Goal: Find specific page/section: Find specific page/section

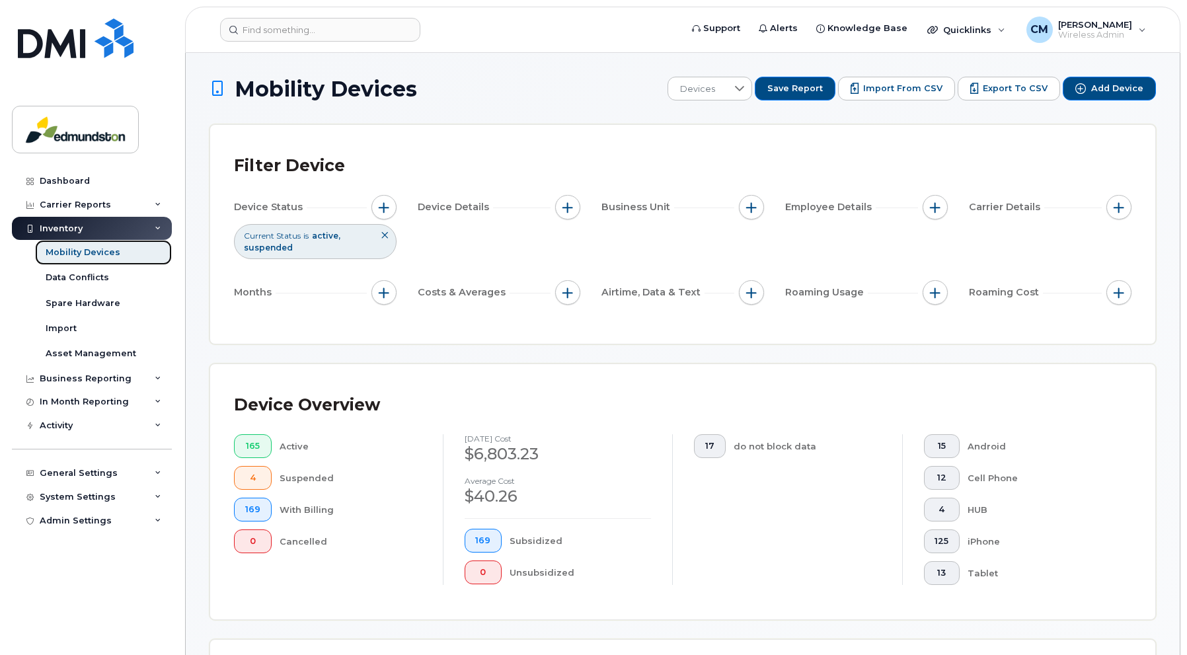
click at [78, 248] on div "Mobility Devices" at bounding box center [83, 252] width 75 height 12
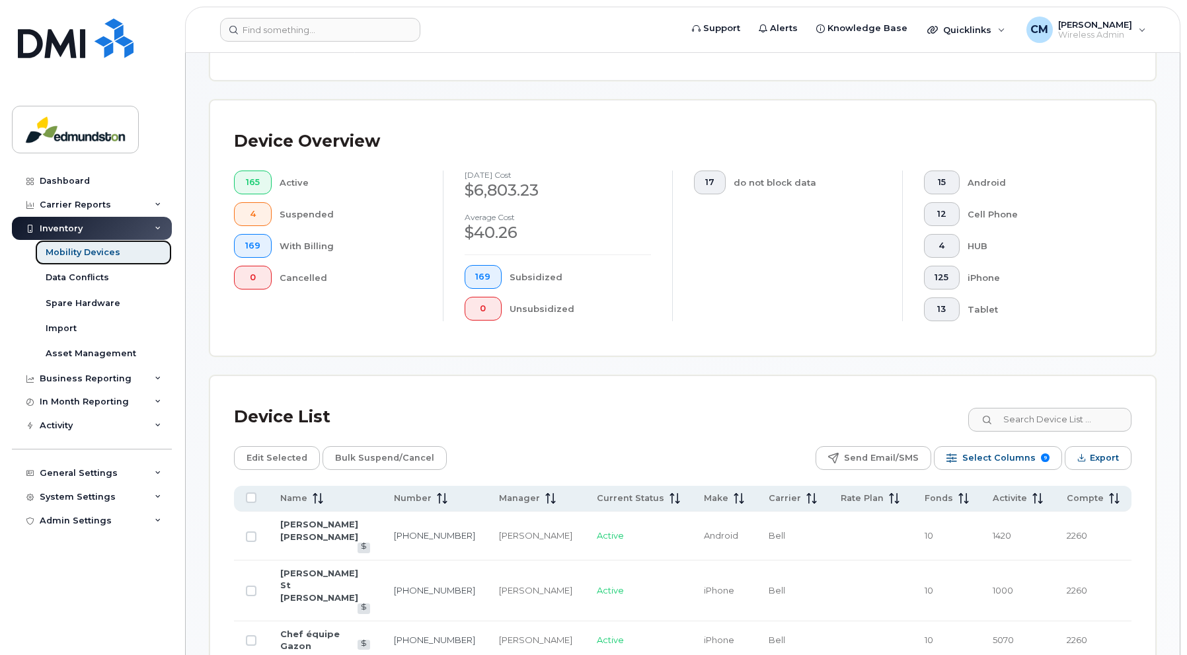
scroll to position [264, 0]
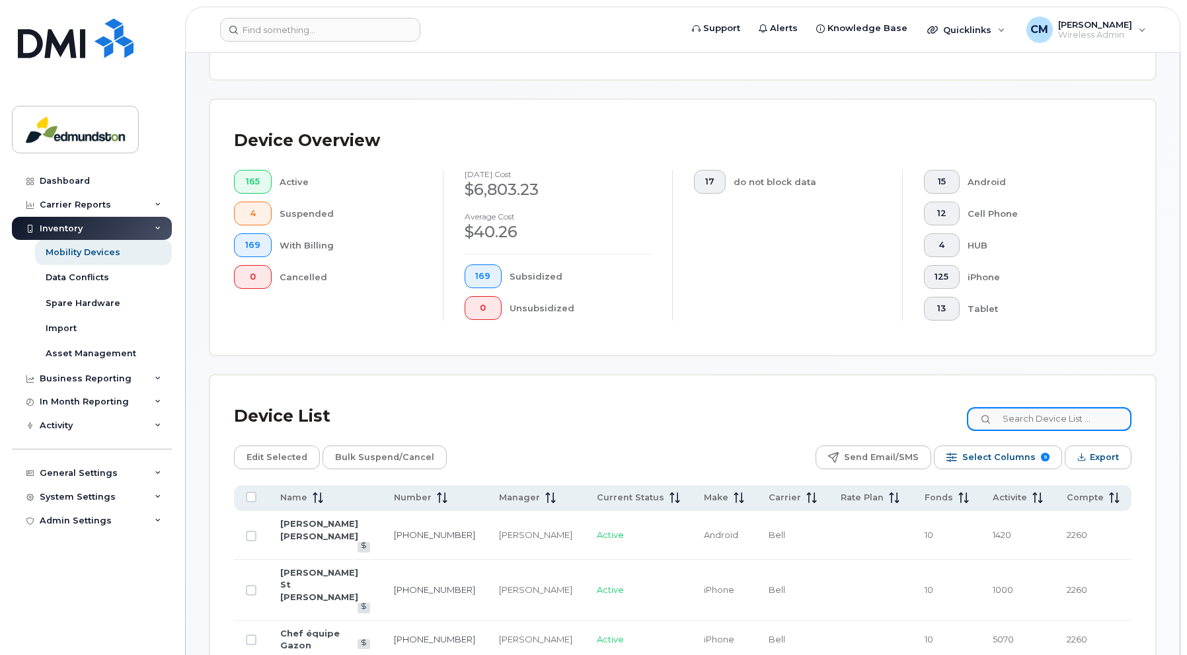
click at [1019, 415] on input at bounding box center [1049, 419] width 165 height 24
paste input "740-4461"
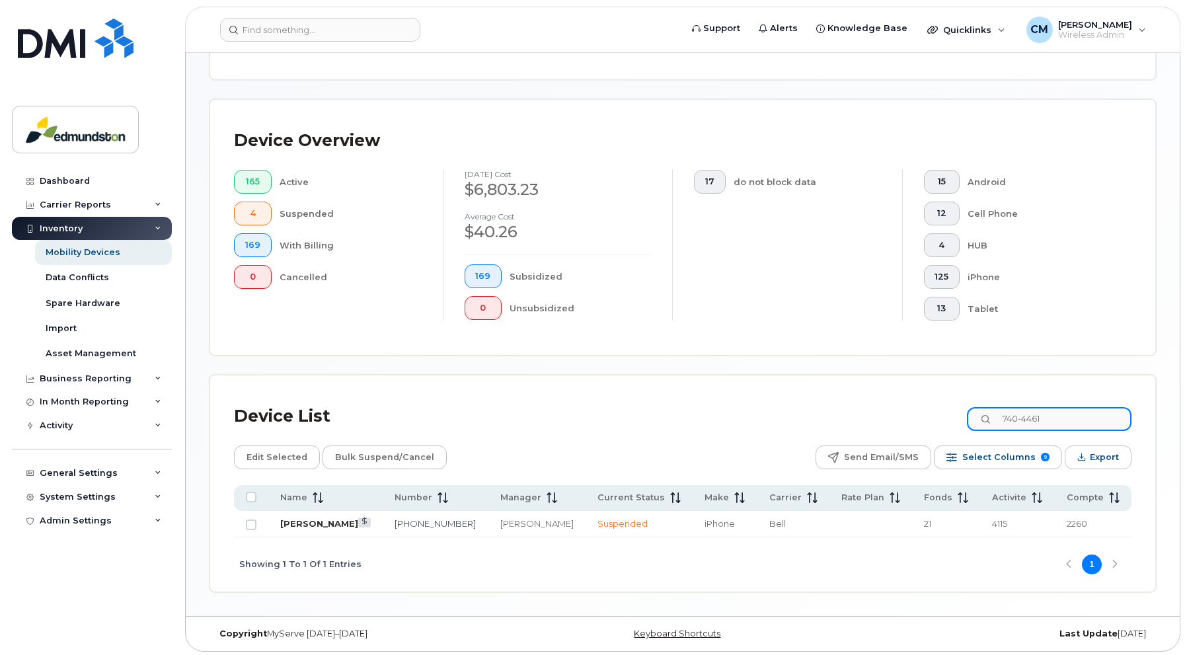
type input "740-4461"
click at [325, 523] on link "[PERSON_NAME]" at bounding box center [319, 523] width 78 height 11
